Goal: Task Accomplishment & Management: Manage account settings

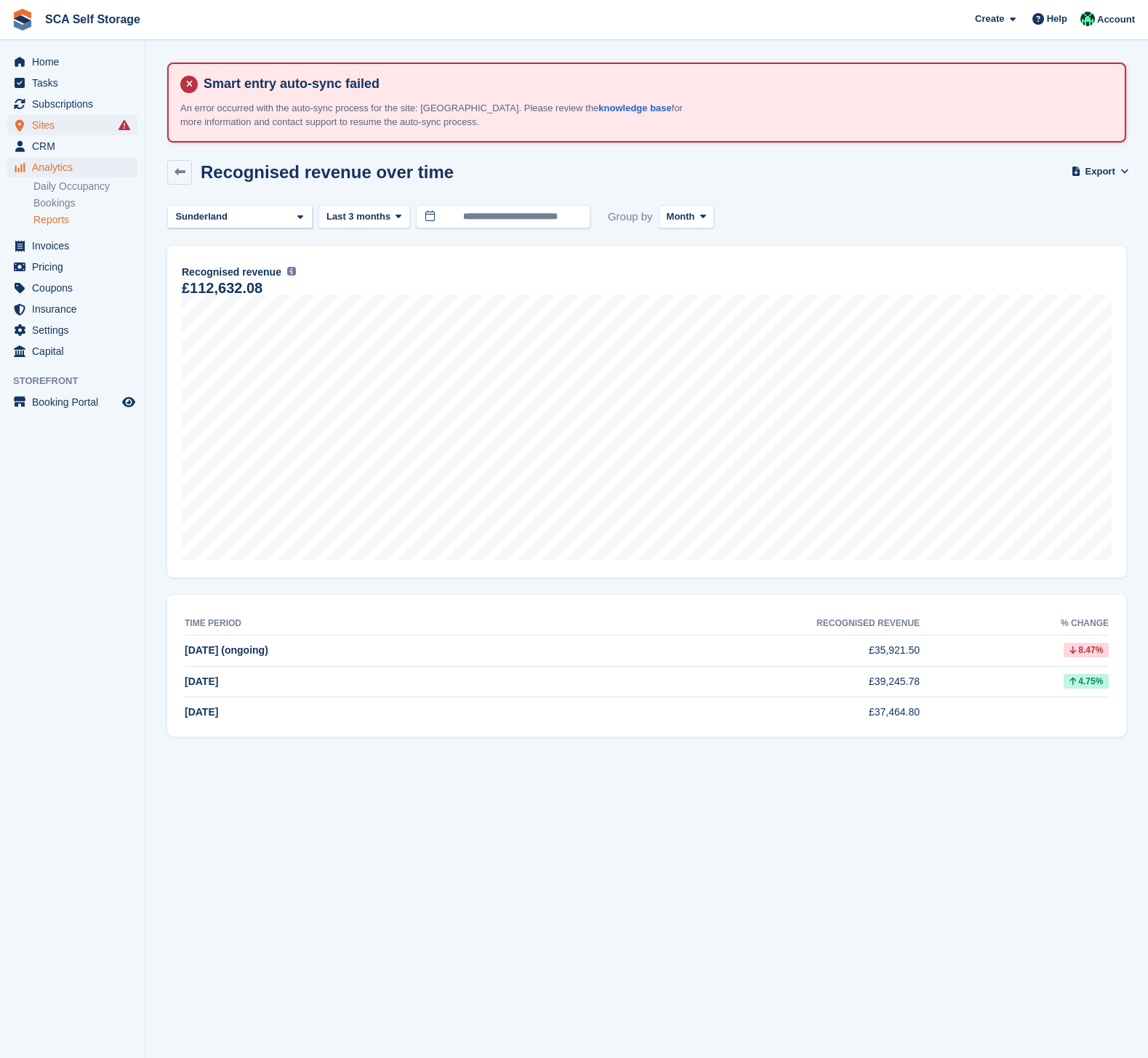
click at [45, 125] on span "Sites" at bounding box center [75, 125] width 87 height 21
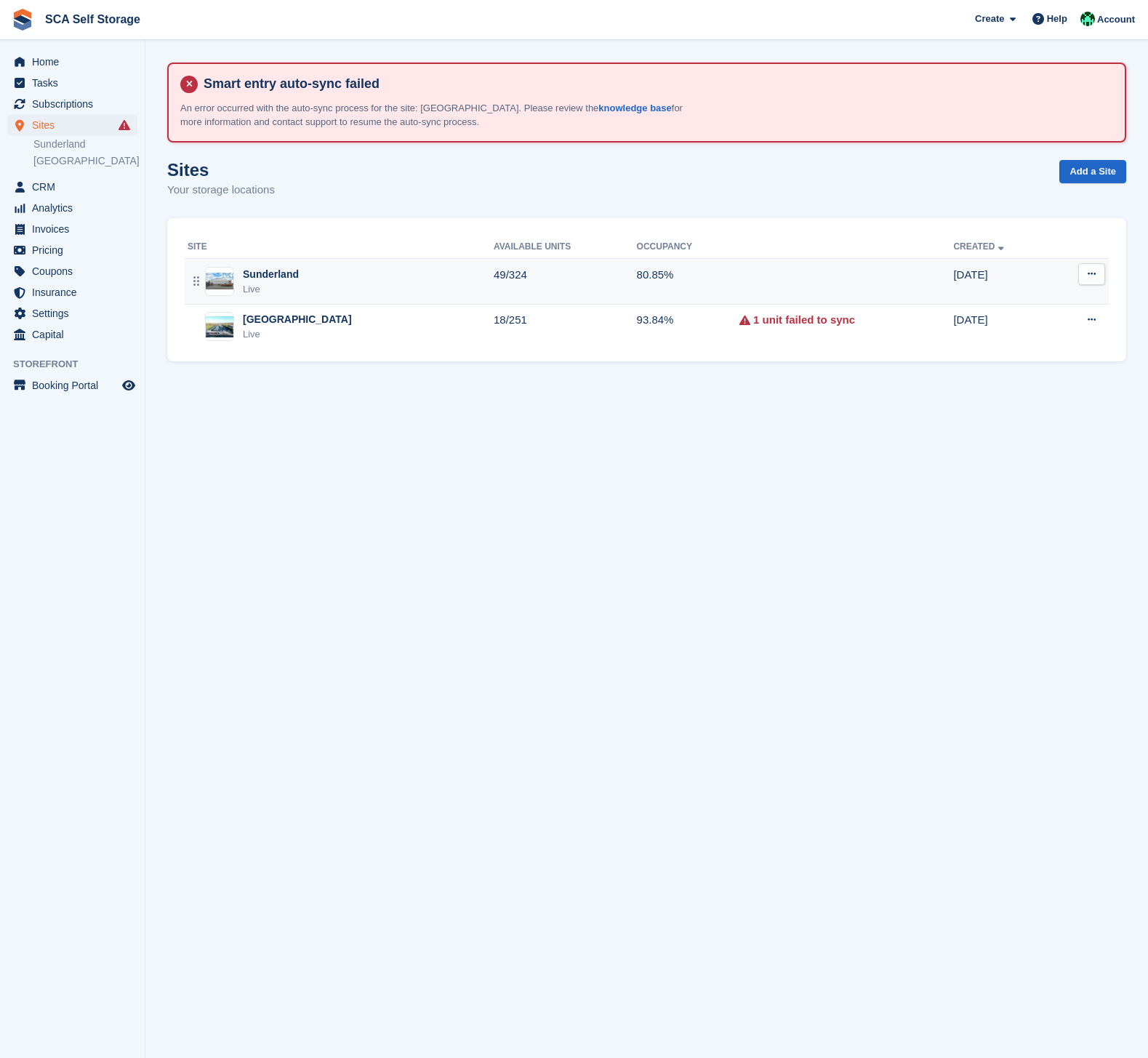
click at [376, 284] on div "Sunderland Live" at bounding box center [341, 282] width 306 height 30
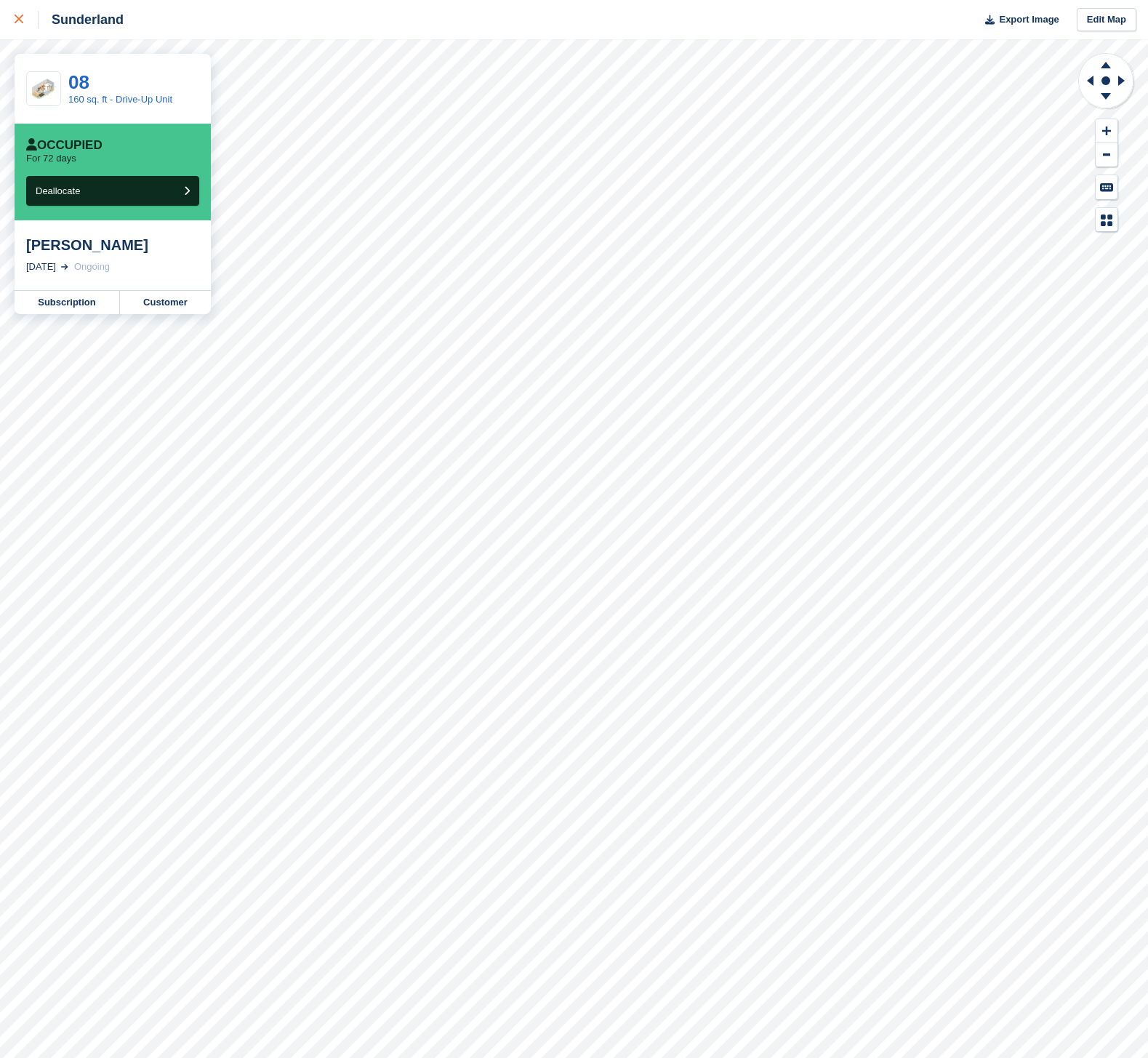
click at [21, 18] on icon at bounding box center [18, 18] width 8 height 8
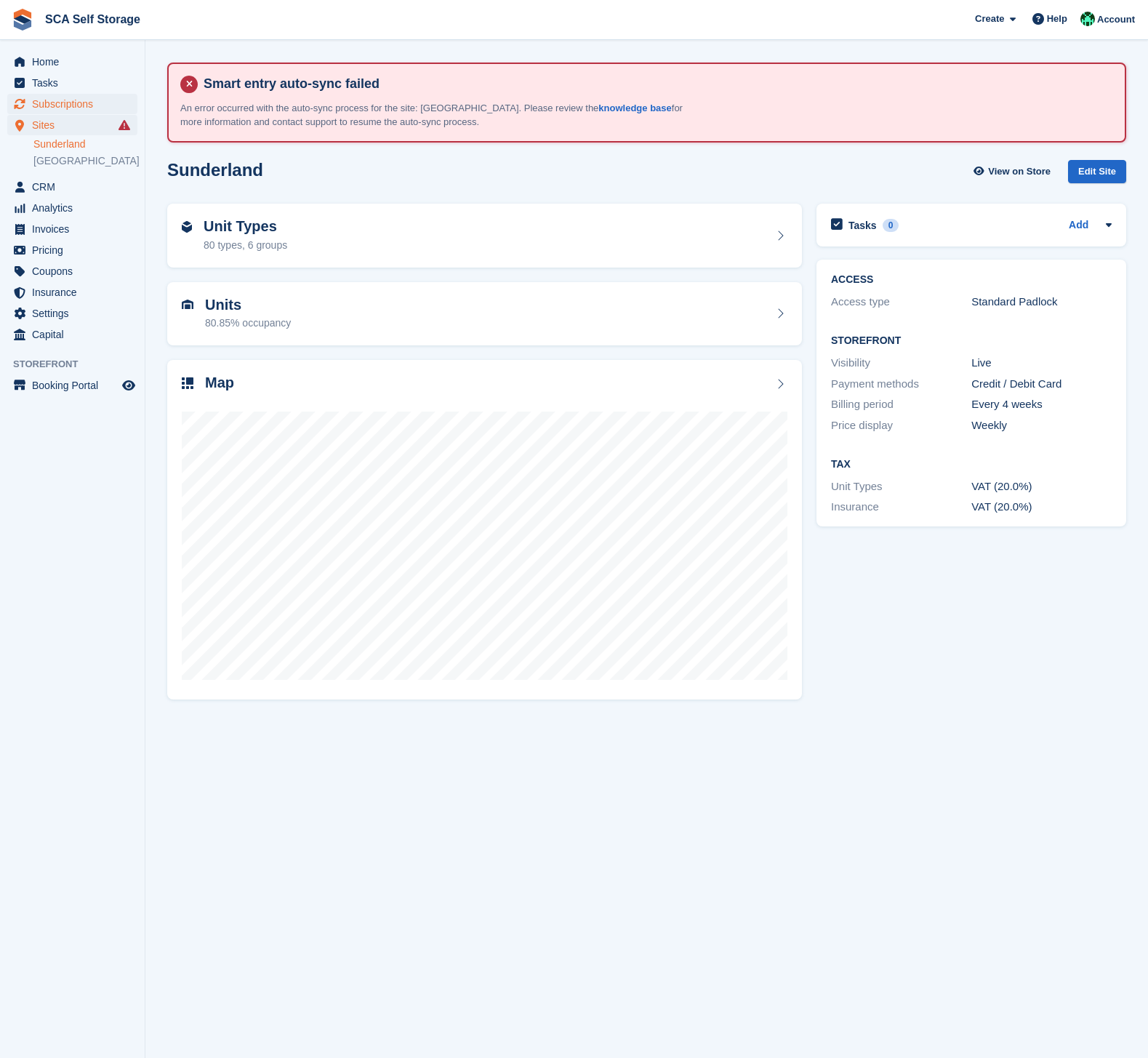
click at [89, 106] on span "Subscriptions" at bounding box center [75, 104] width 87 height 21
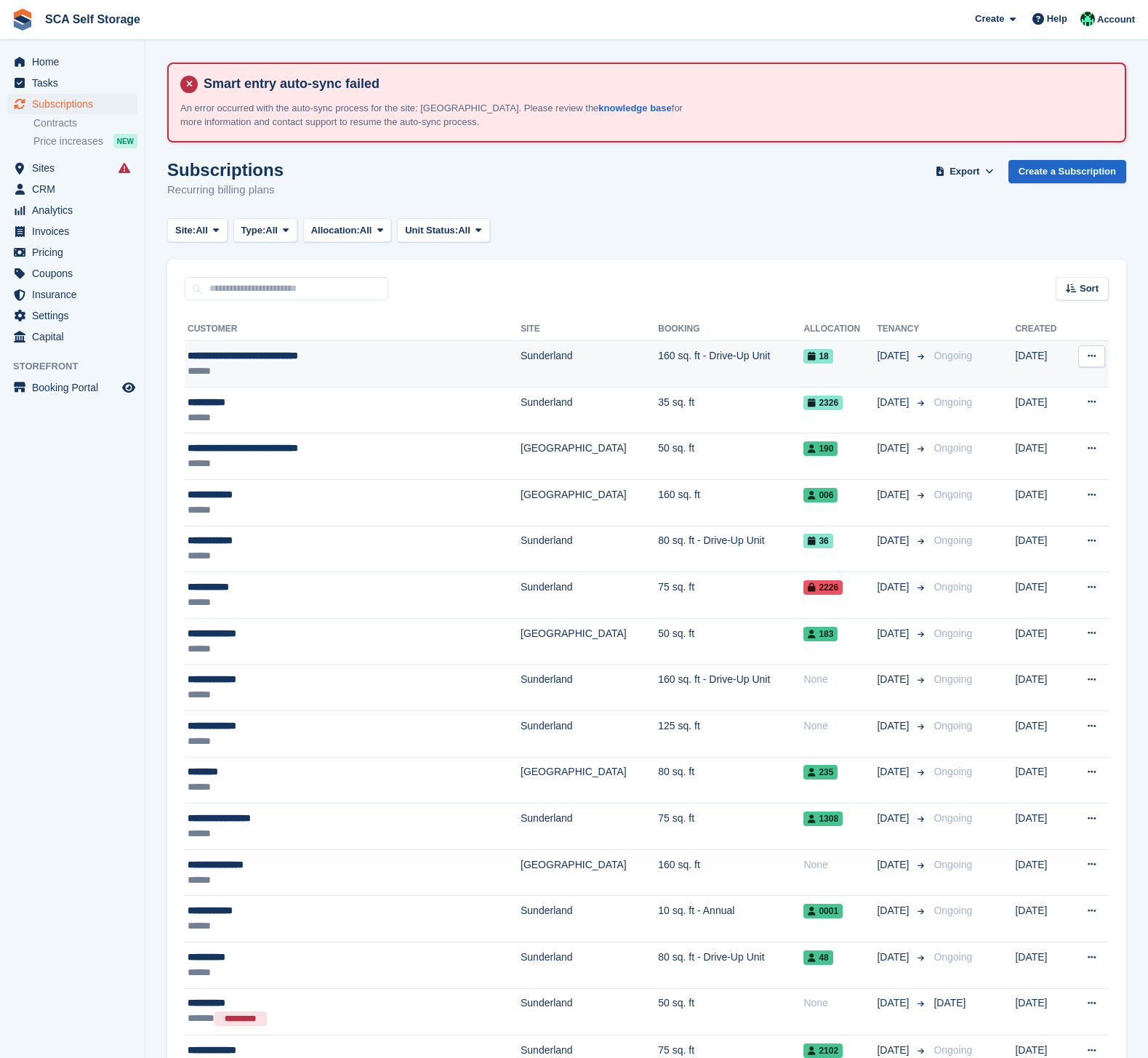
click at [673, 360] on td "160 sq. ft - Drive-Up Unit" at bounding box center [730, 364] width 145 height 47
